Goal: Task Accomplishment & Management: Manage account settings

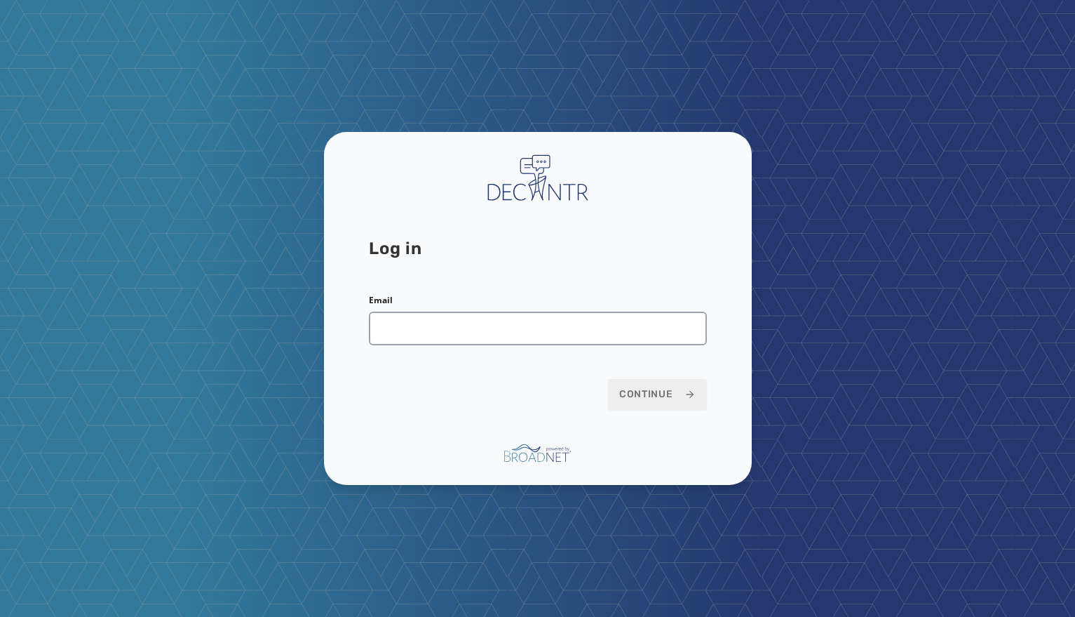
click at [532, 339] on input "Email" at bounding box center [538, 328] width 338 height 34
type input "**********"
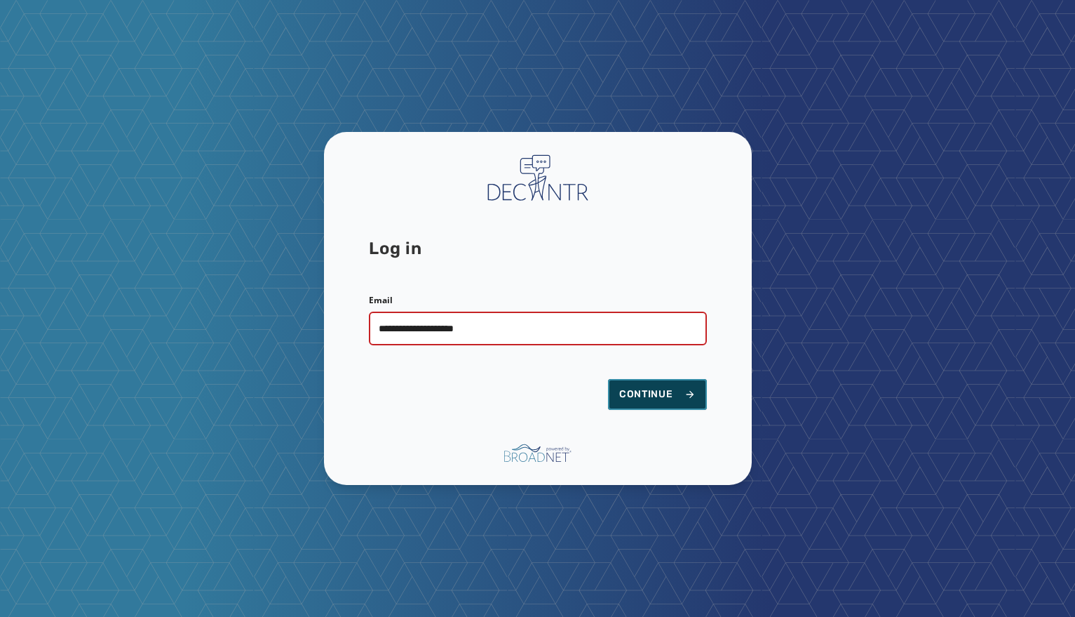
click at [645, 388] on span "Continue" at bounding box center [657, 394] width 76 height 14
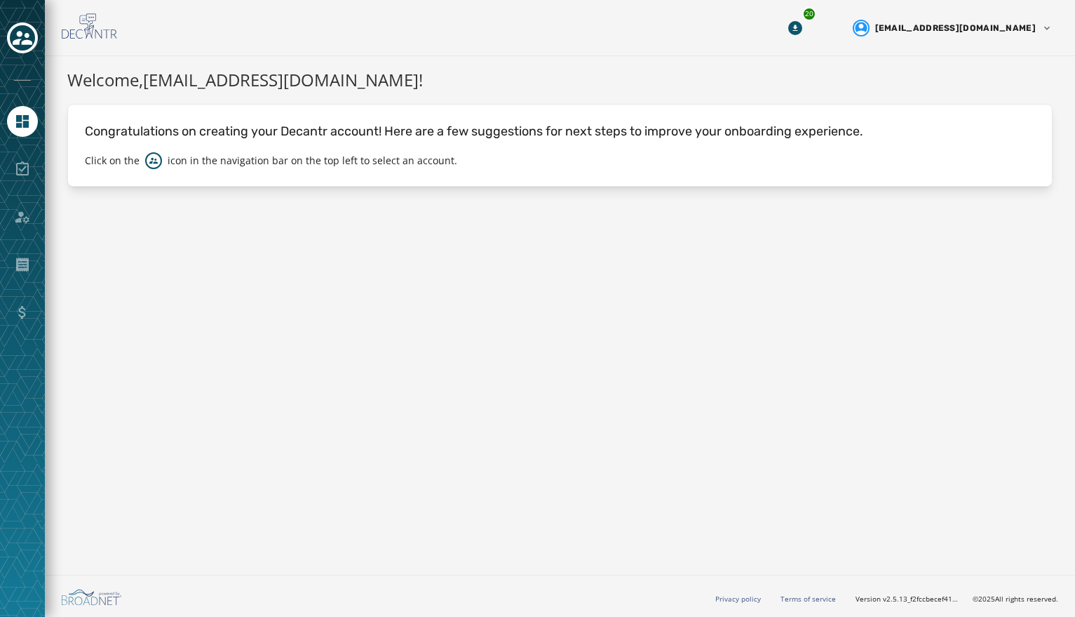
click at [27, 53] on div at bounding box center [22, 38] width 31 height 32
click at [29, 51] on button "Toggle account select drawer" at bounding box center [22, 37] width 31 height 31
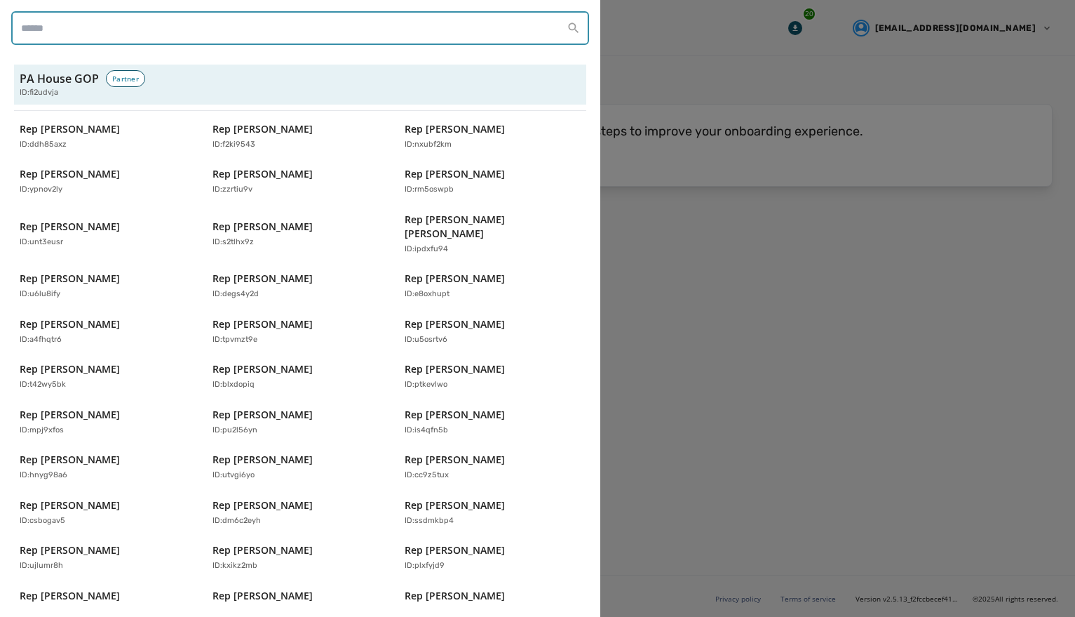
click at [126, 34] on input "search" at bounding box center [300, 28] width 578 height 34
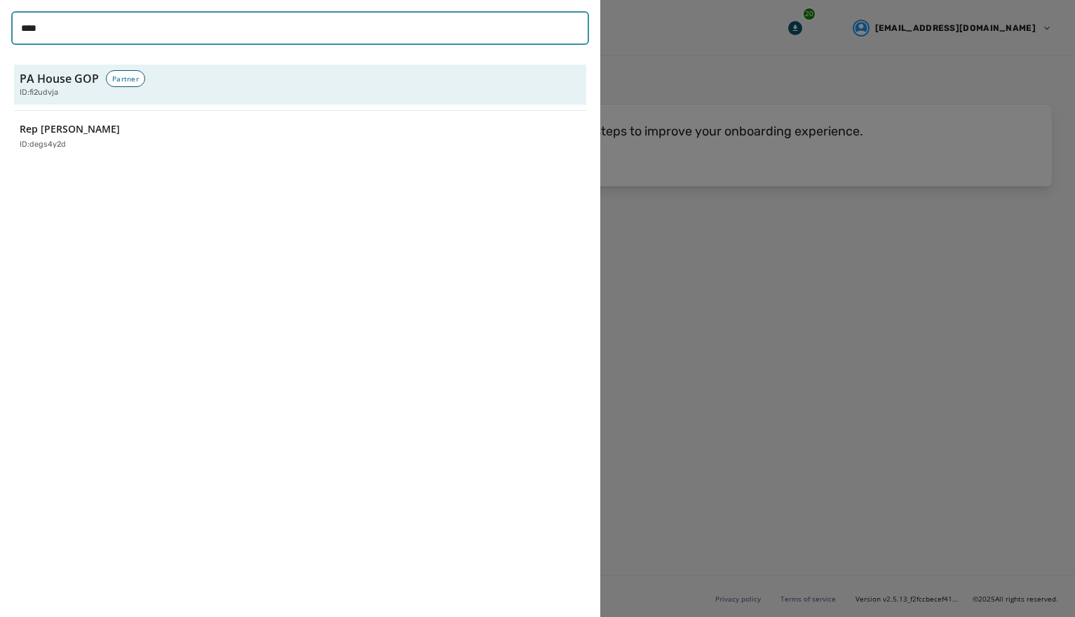
type input "****"
click at [114, 144] on div "ID: degs4y2d" at bounding box center [101, 145] width 162 height 12
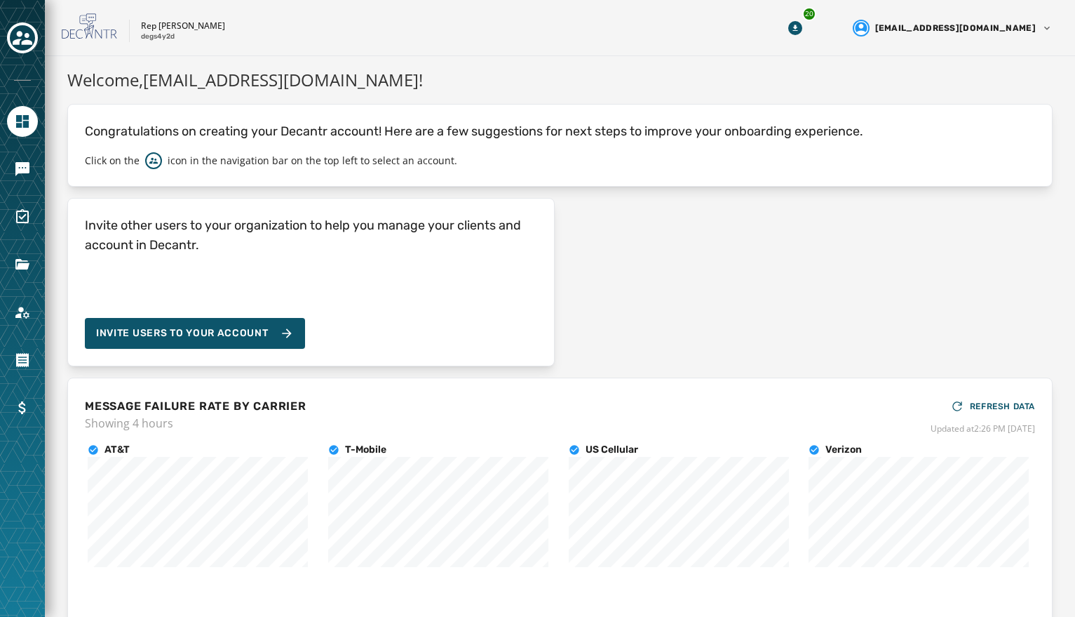
click at [38, 174] on div at bounding box center [22, 308] width 45 height 617
click at [29, 174] on icon "Navigate to Messaging" at bounding box center [22, 169] width 17 height 17
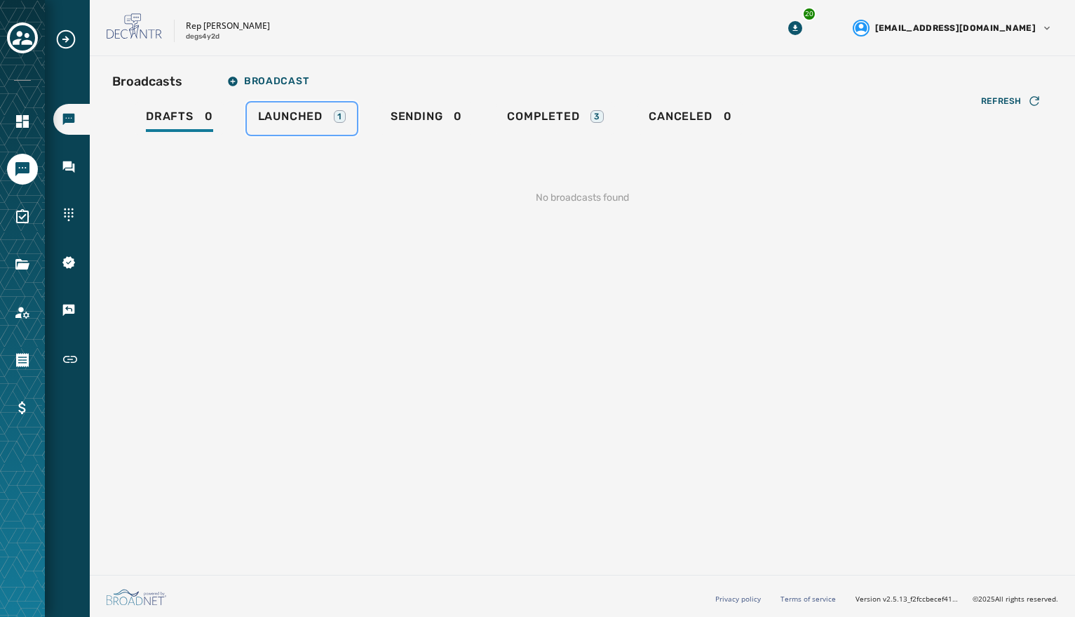
click at [285, 110] on span "Launched" at bounding box center [290, 116] width 65 height 14
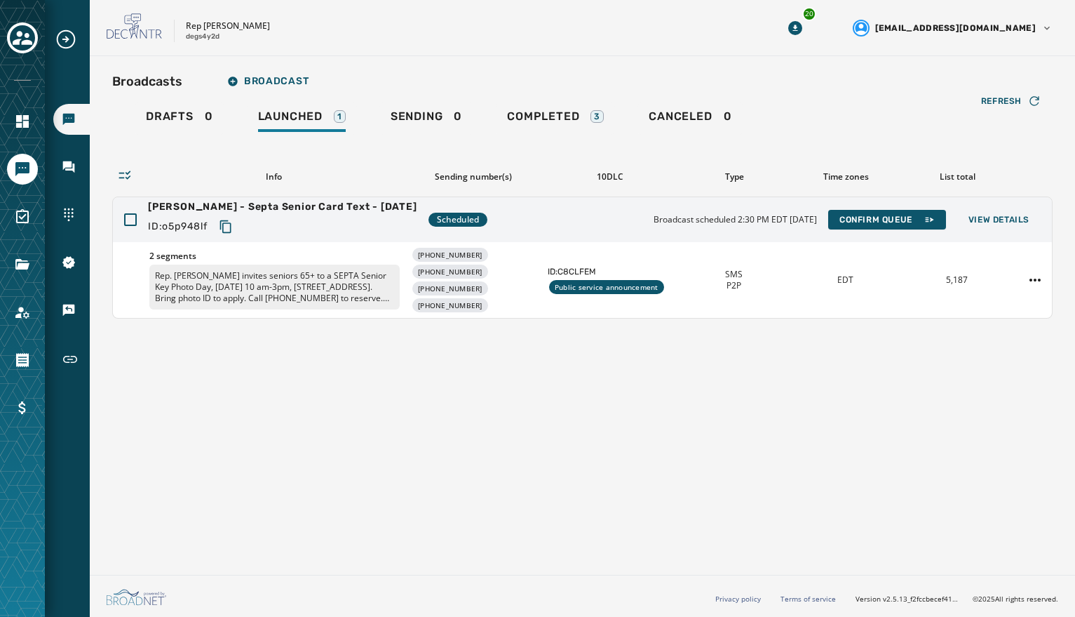
click at [537, 224] on div "[PERSON_NAME] - Septa Senior Card Text - [DATE] ID: o5p948lf Scheduled Broadcas…" at bounding box center [582, 219] width 939 height 45
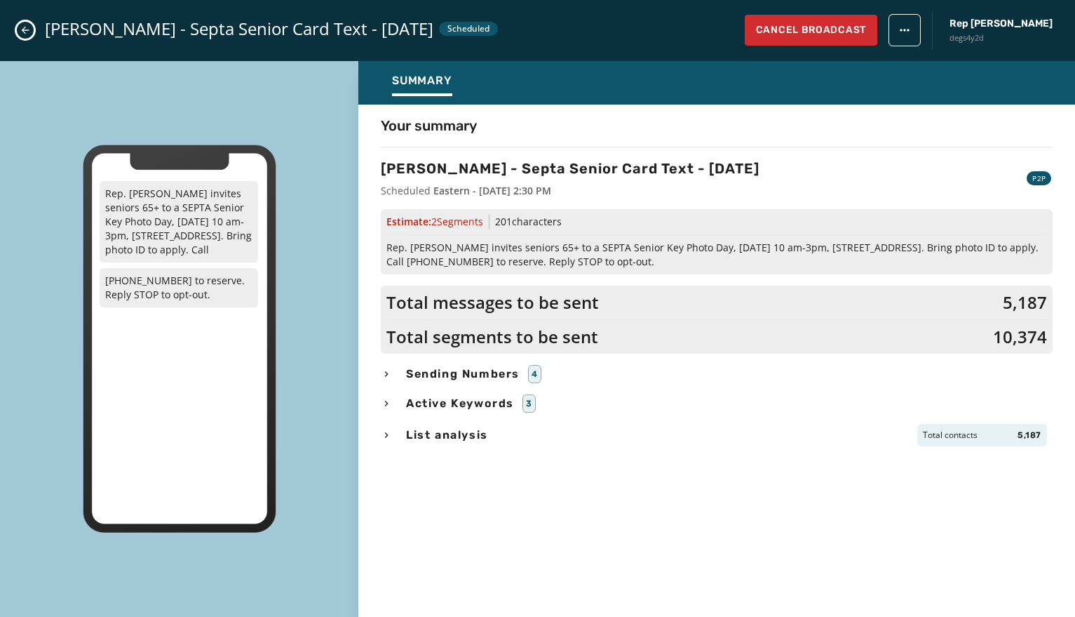
click at [33, 33] on button "Close admin drawer" at bounding box center [25, 30] width 17 height 17
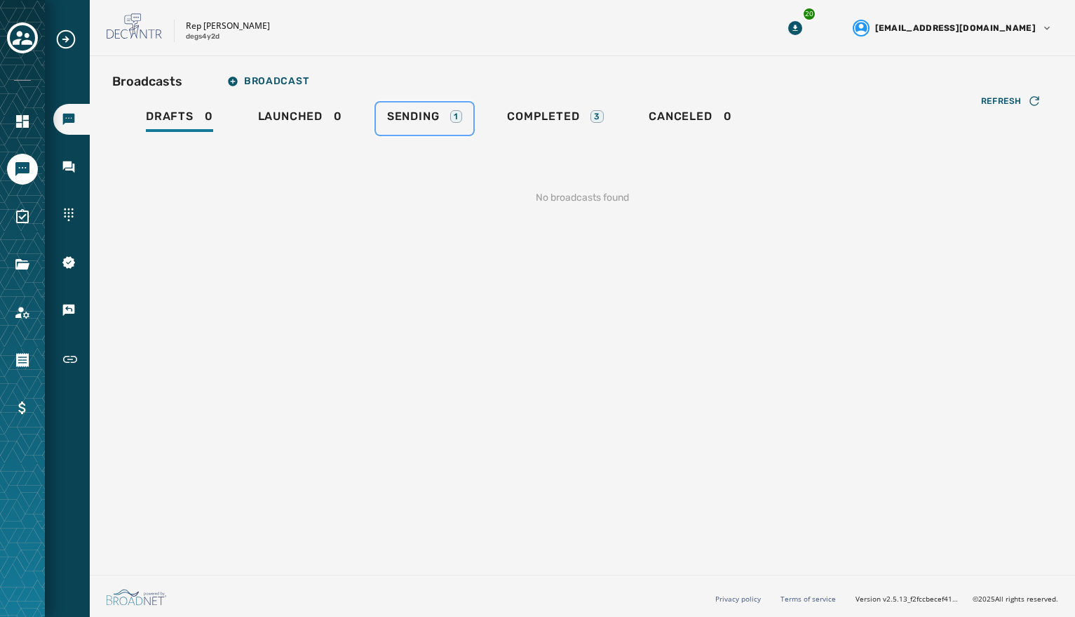
click at [446, 121] on div "Sending 1" at bounding box center [424, 120] width 75 height 22
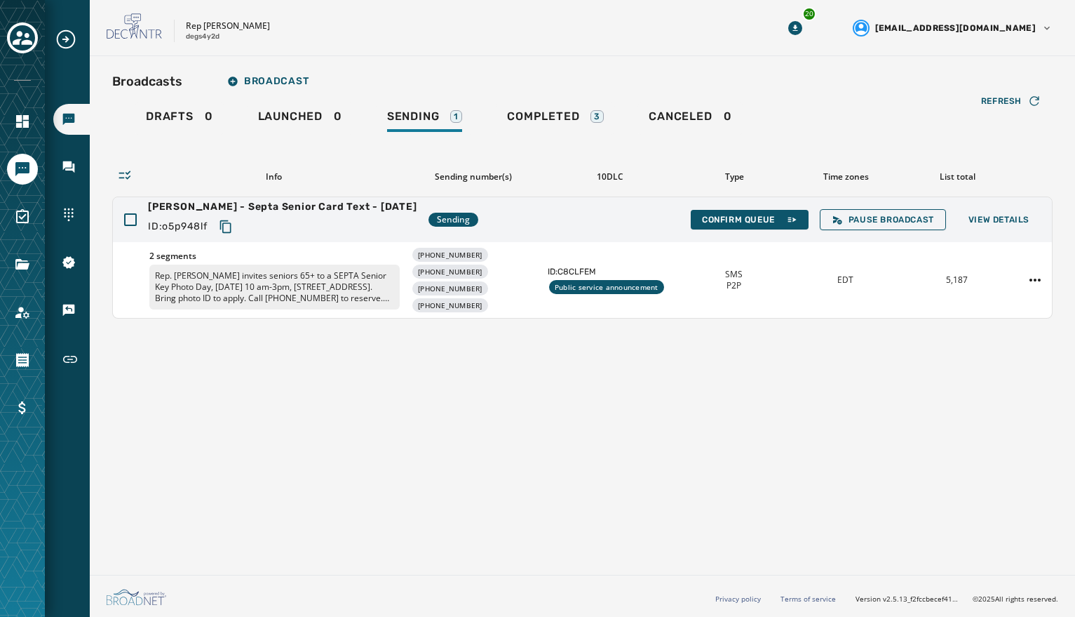
click at [605, 242] on div "2 segments Rep. [PERSON_NAME] invites seniors 65+ to a SEPTA Senior Key Photo D…" at bounding box center [582, 280] width 939 height 76
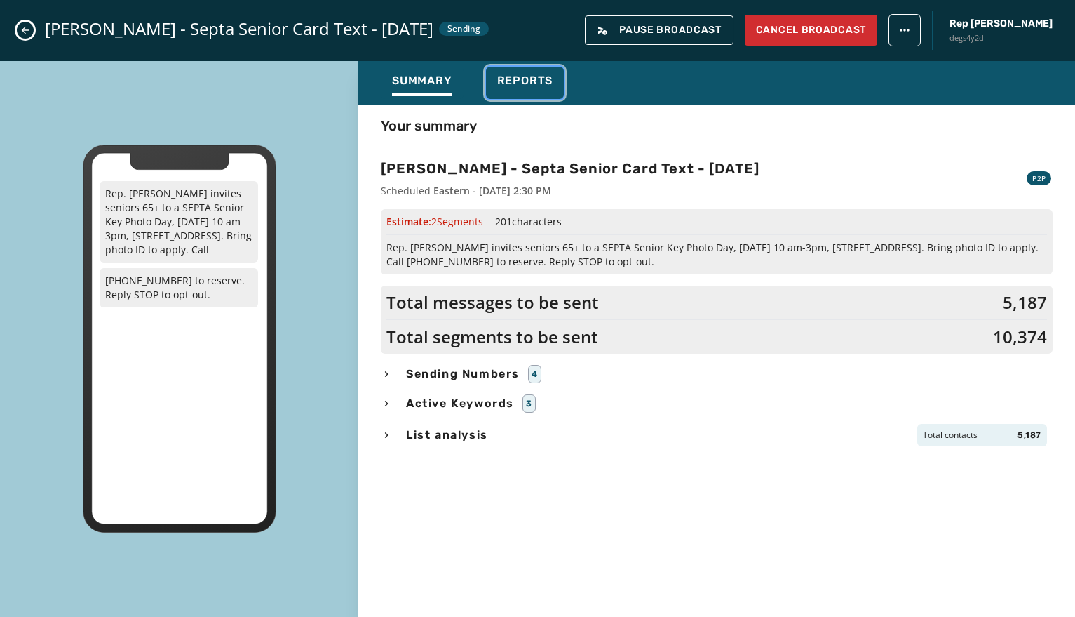
click at [531, 72] on button "Reports" at bounding box center [525, 83] width 79 height 32
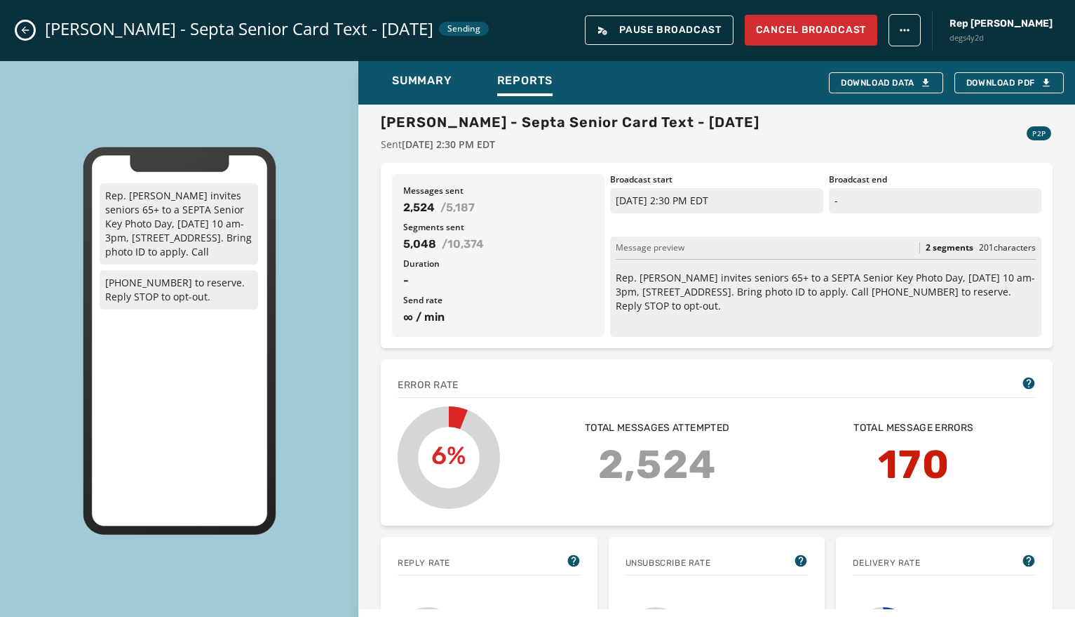
scroll to position [70, 0]
